Goal: Task Accomplishment & Management: Manage account settings

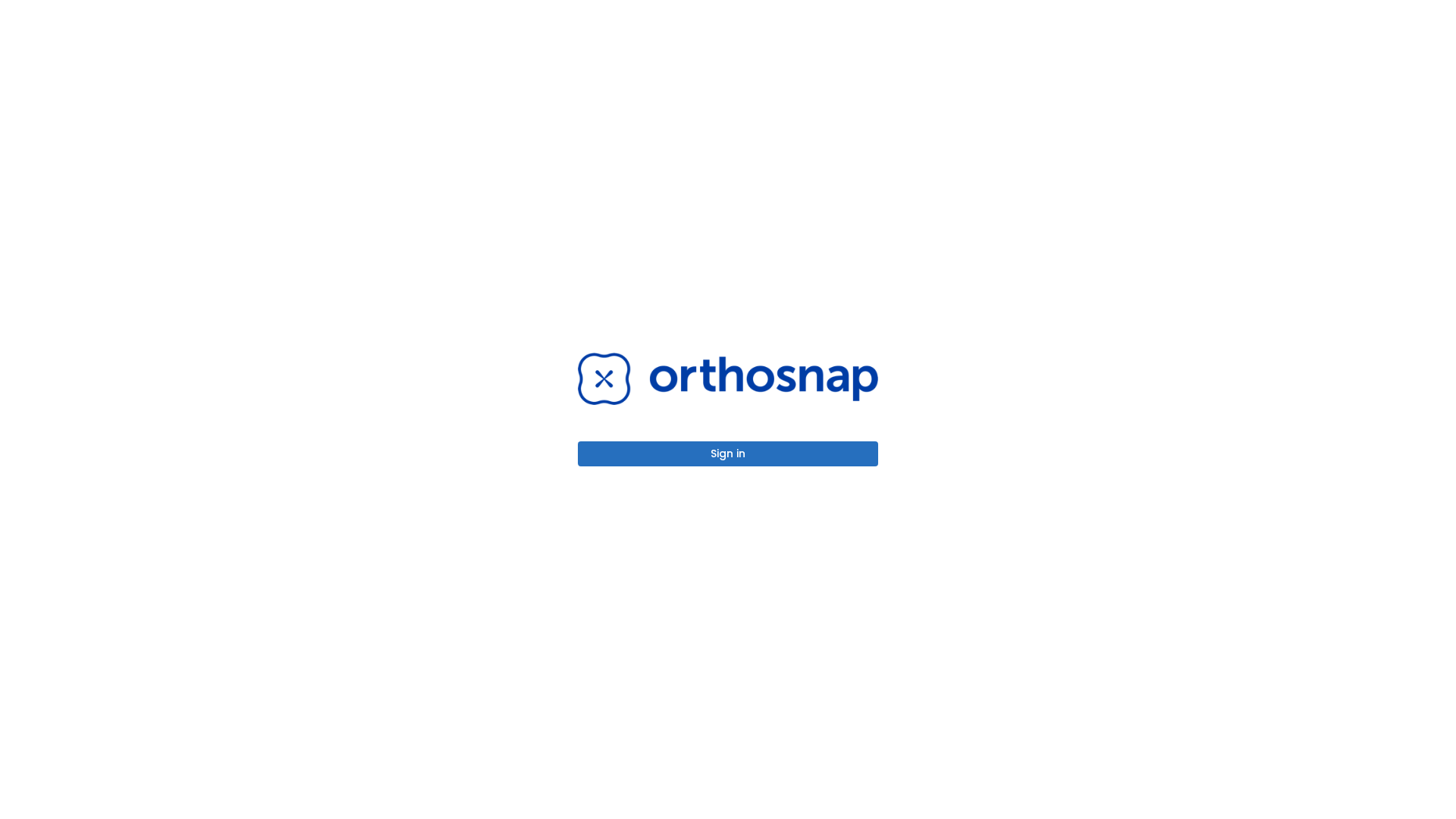
click at [728, 454] on button "Sign in" at bounding box center [727, 454] width 300 height 25
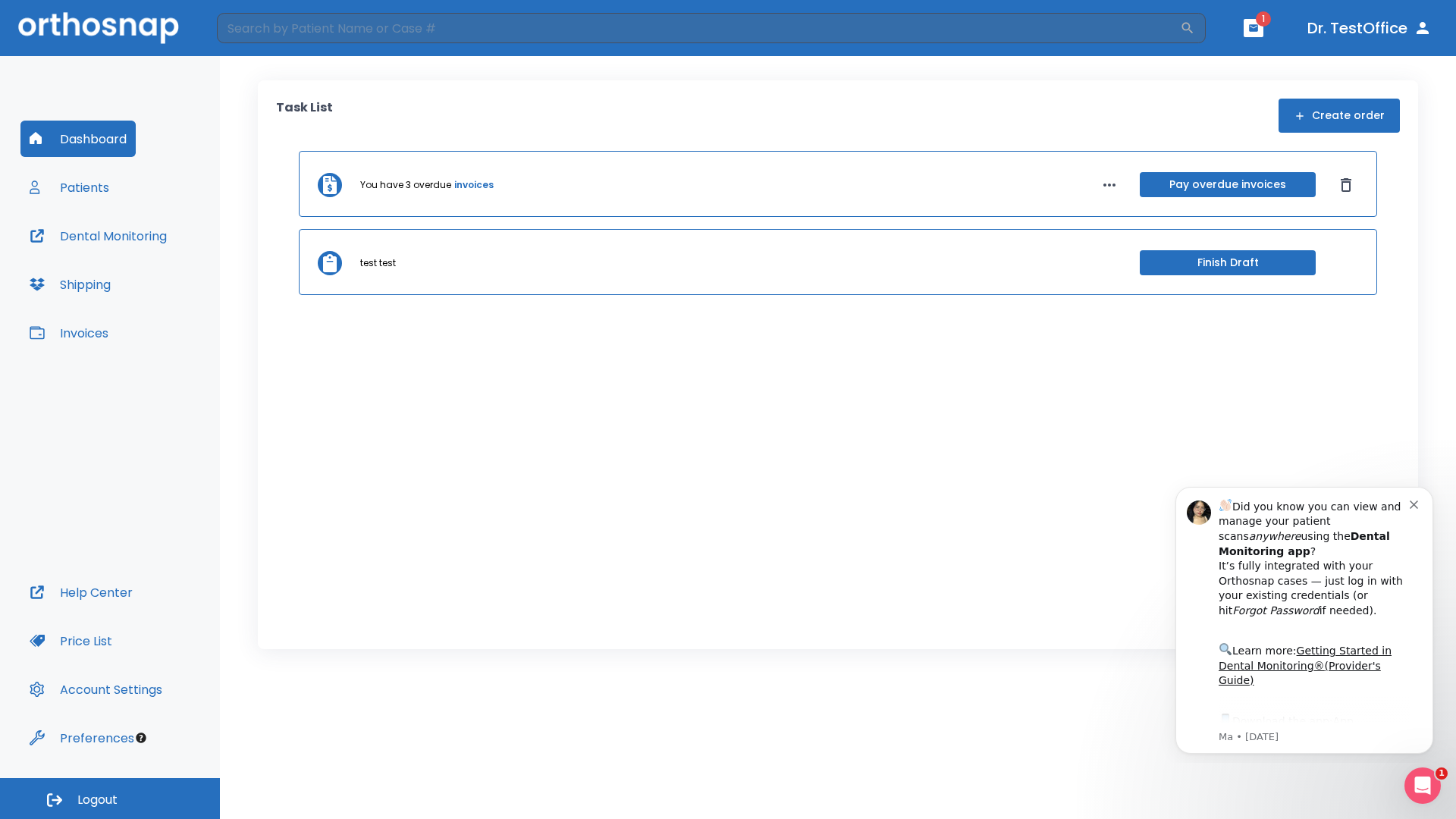
click at [110, 798] on span "Logout" at bounding box center [97, 800] width 41 height 17
